Goal: Information Seeking & Learning: Learn about a topic

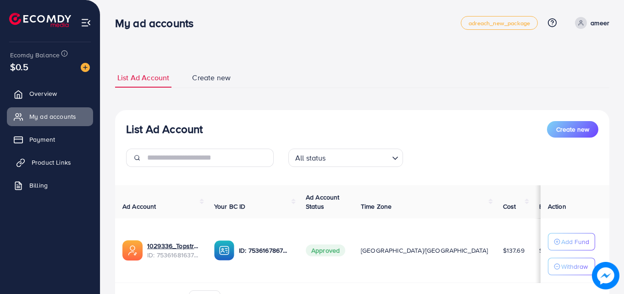
click at [48, 160] on span "Product Links" at bounding box center [51, 162] width 39 height 9
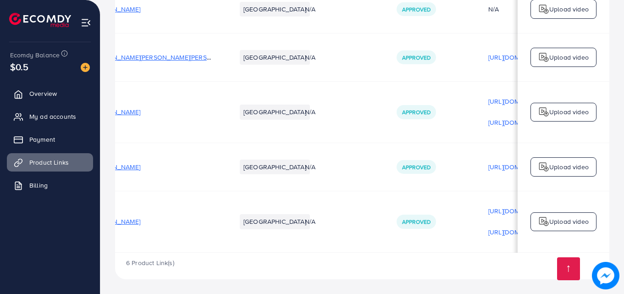
scroll to position [0, 232]
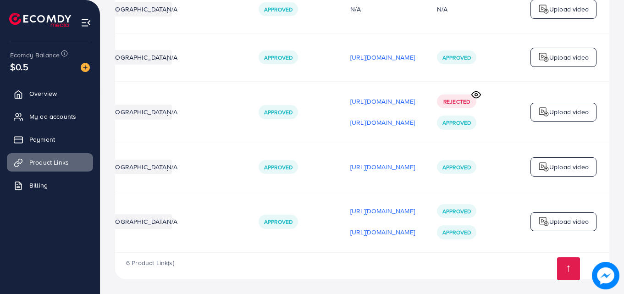
click at [365, 208] on p "https://files.ecomdy.com/videos/dc09a009-3353-4e59-9143-7a080a0af421-1756872385…" at bounding box center [382, 210] width 65 height 11
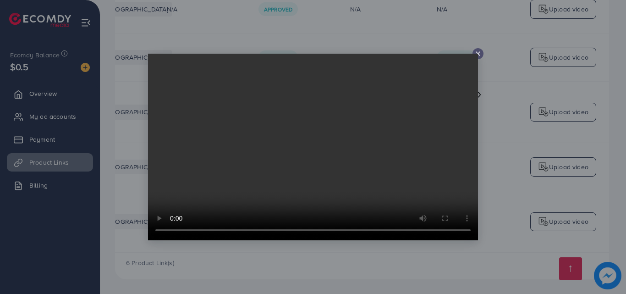
click at [478, 53] on icon at bounding box center [477, 53] width 7 height 7
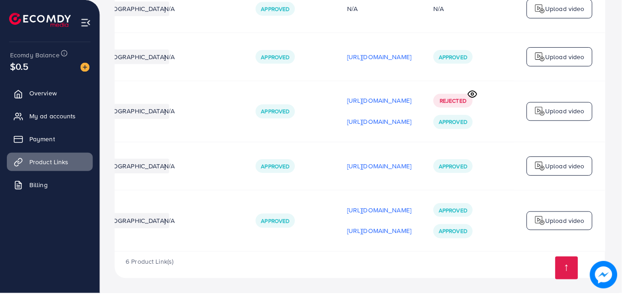
scroll to position [0, 230]
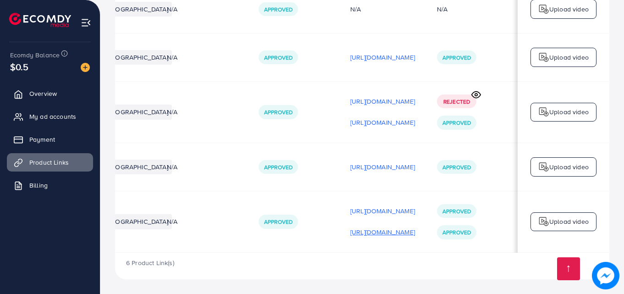
click at [406, 228] on p "https://files.ecomdy.com/videos/42325631-fe8b-4943-a273-6b7165329711-1756920235…" at bounding box center [382, 231] width 65 height 11
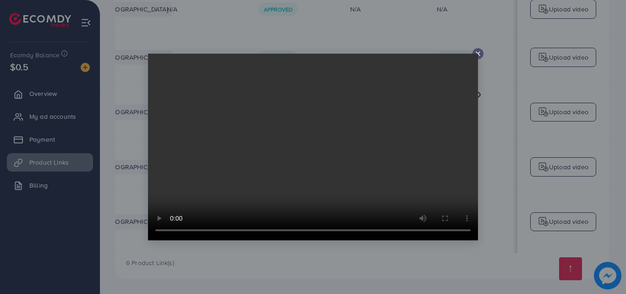
click at [478, 56] on video at bounding box center [313, 147] width 330 height 187
click at [479, 52] on icon at bounding box center [477, 53] width 7 height 7
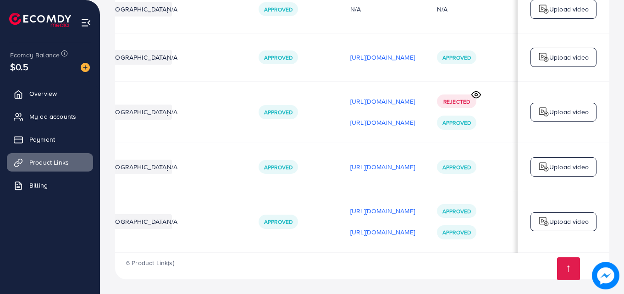
scroll to position [0, 0]
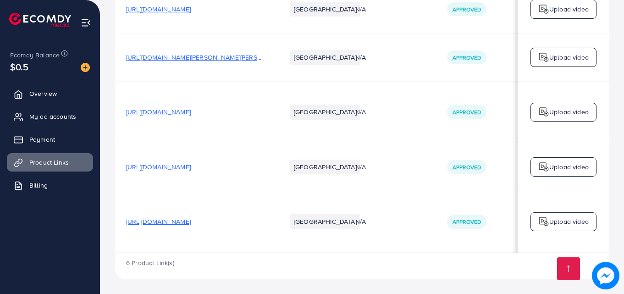
click at [152, 222] on span "https://topstrip.shop/products/baby-safety-helmet-essential-baby-protection-wit…" at bounding box center [158, 221] width 65 height 9
click at [54, 116] on span "My ad accounts" at bounding box center [55, 116] width 47 height 9
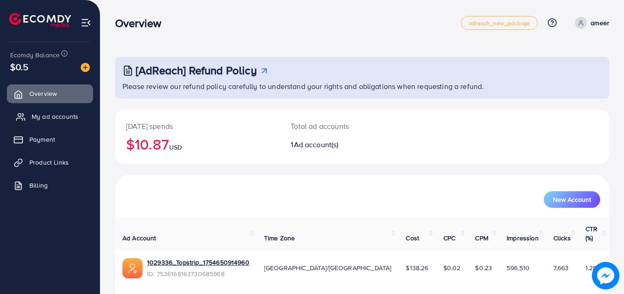
click at [51, 116] on span "My ad accounts" at bounding box center [55, 116] width 47 height 9
